Goal: Obtain resource: Obtain resource

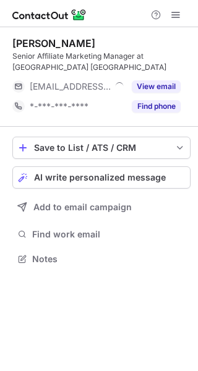
scroll to position [239, 198]
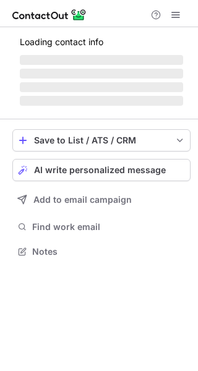
scroll to position [270, 198]
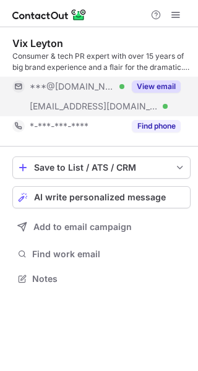
click at [139, 82] on button "View email" at bounding box center [156, 86] width 49 height 12
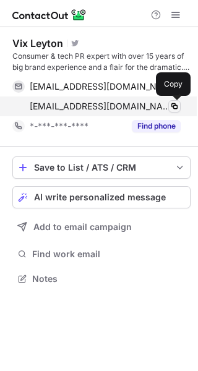
click at [175, 106] on span at bounding box center [175, 106] width 10 height 10
